Goal: Answer question/provide support

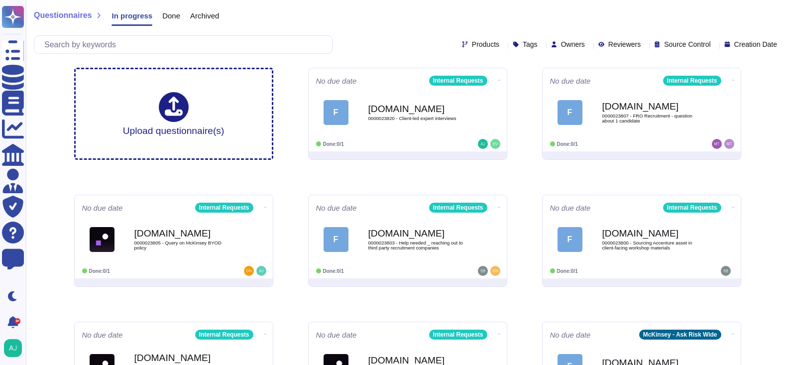
click at [417, 140] on div "No due date Internal Requests F [DOMAIN_NAME] 0000023820 - Client-led expert in…" at bounding box center [408, 109] width 198 height 83
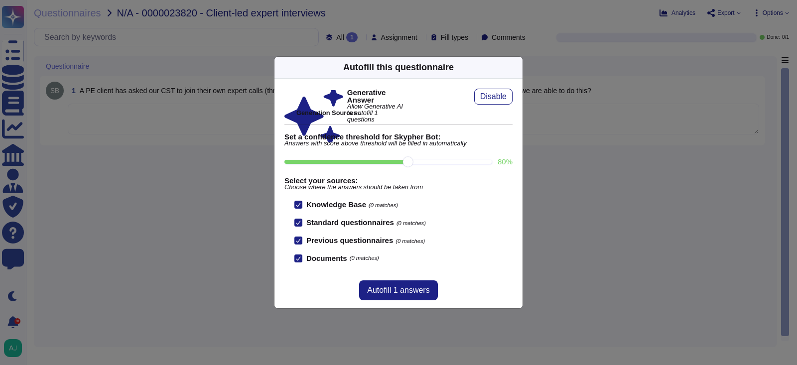
click at [201, 180] on div "Autofill this questionnaire Generative Answer Allow Generative AI to autofill 1…" at bounding box center [398, 182] width 797 height 365
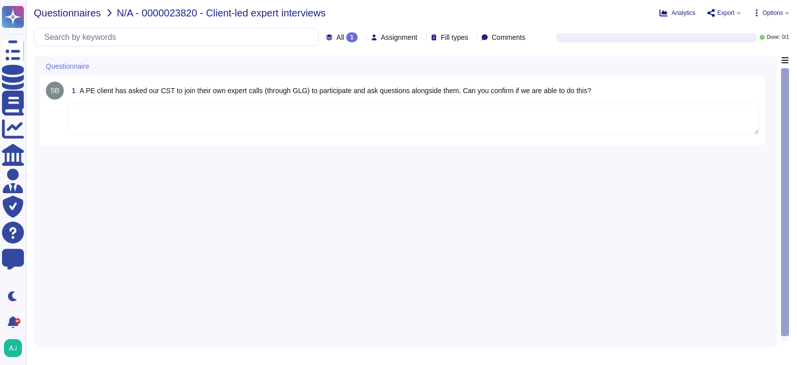
click at [66, 12] on span "Questionnaires" at bounding box center [67, 13] width 67 height 10
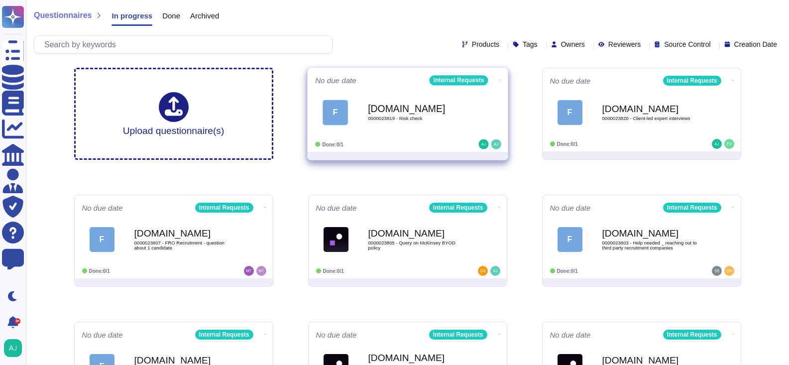
click at [447, 155] on div at bounding box center [408, 156] width 200 height 8
click at [454, 104] on b "[DOMAIN_NAME]" at bounding box center [418, 108] width 101 height 9
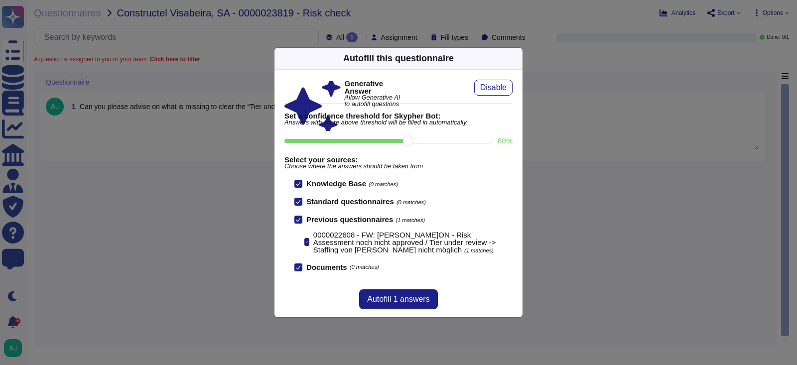
click at [193, 212] on div "Autofill this questionnaire Generative Answer Allow Generative AI to autofill q…" at bounding box center [398, 182] width 797 height 365
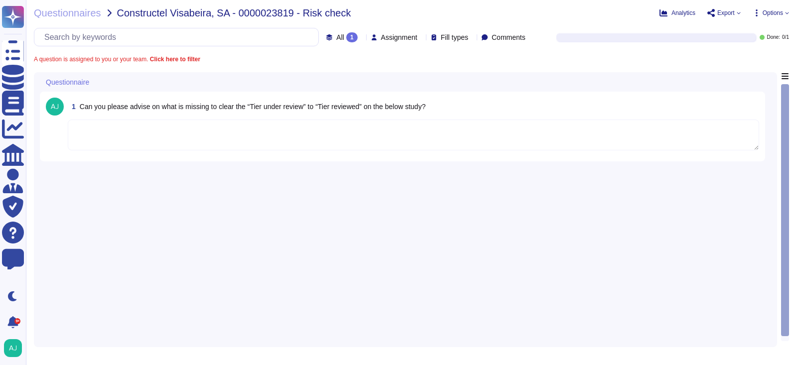
click at [211, 151] on div at bounding box center [413, 135] width 691 height 32
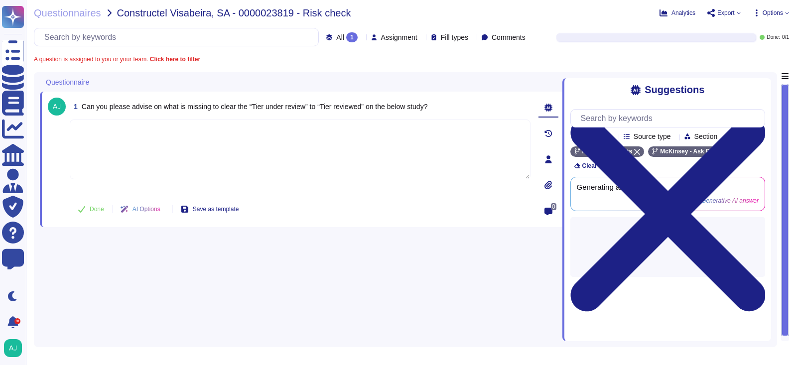
paste textarea "Thank you for reaching out to our Ask Risk team. Let me loop in our Diligence t…"
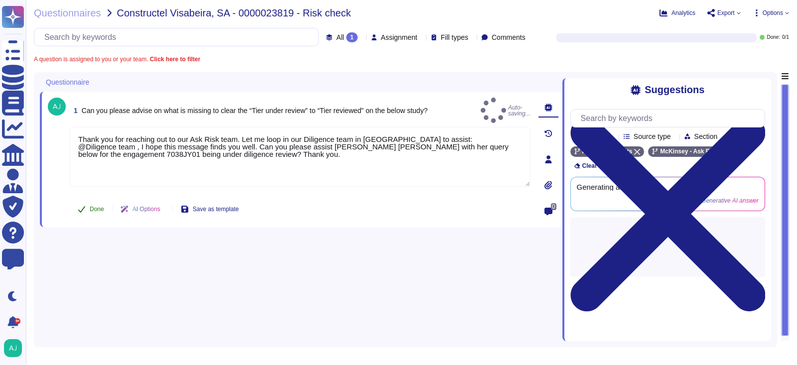
type textarea "Thank you for reaching out to our Ask Risk team. Let me loop in our Diligence t…"
click at [98, 210] on span "Done" at bounding box center [97, 209] width 14 height 6
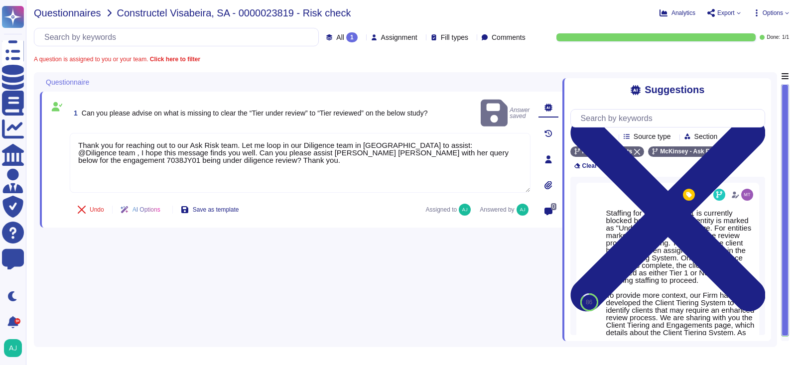
click at [69, 13] on span "Questionnaires" at bounding box center [67, 13] width 67 height 10
